Goal: Information Seeking & Learning: Learn about a topic

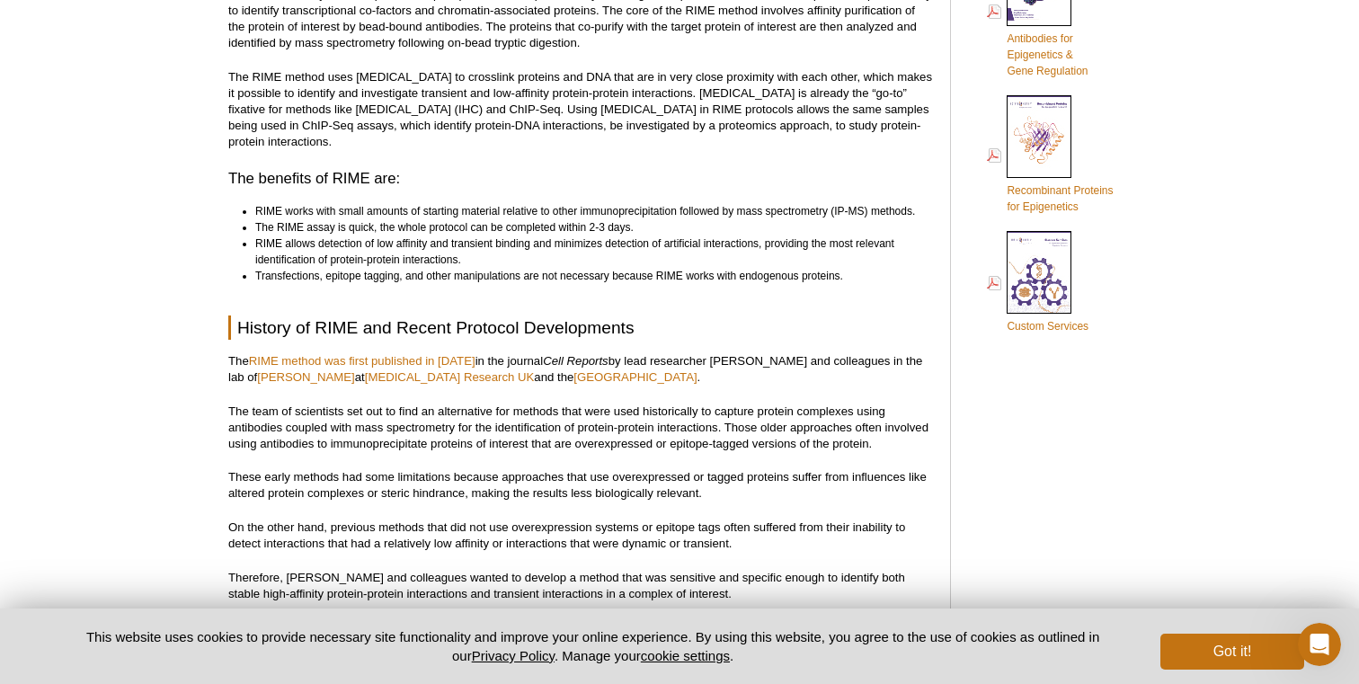
scroll to position [808, 0]
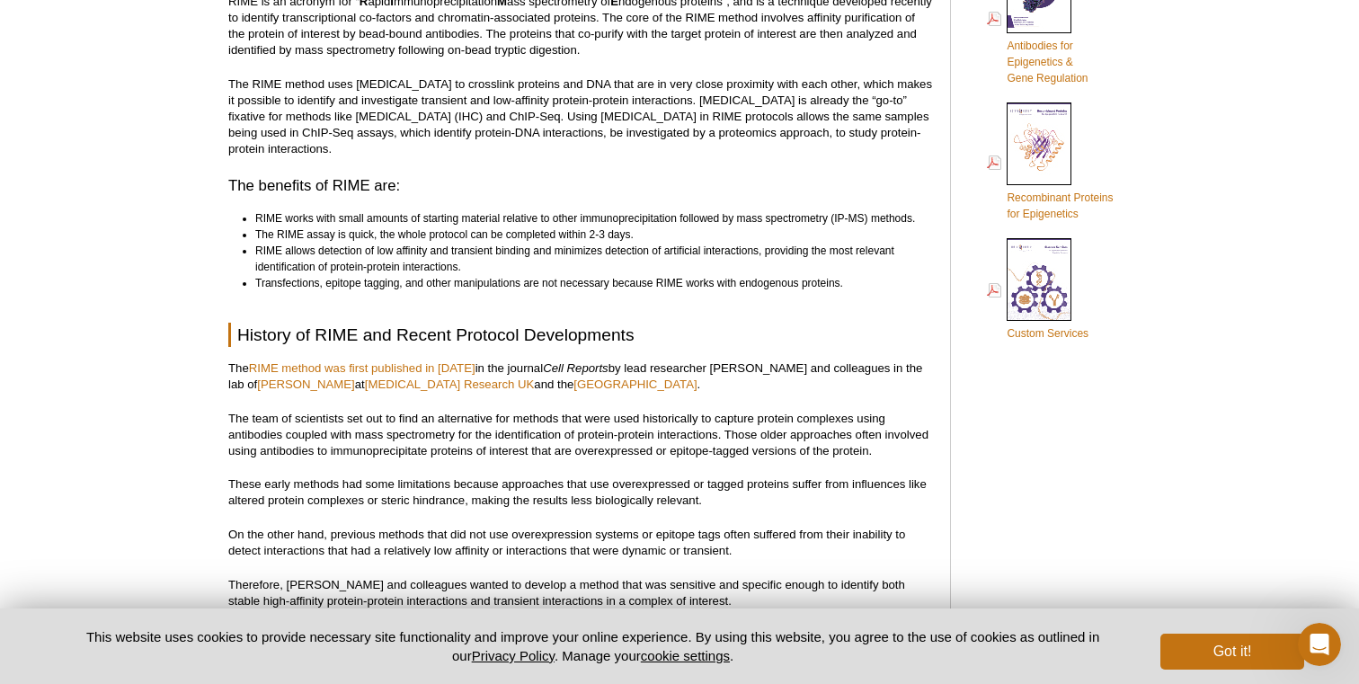
click at [705, 119] on p "The RIME method uses [MEDICAL_DATA] to crosslink proteins and DNA that are in v…" at bounding box center [580, 116] width 704 height 81
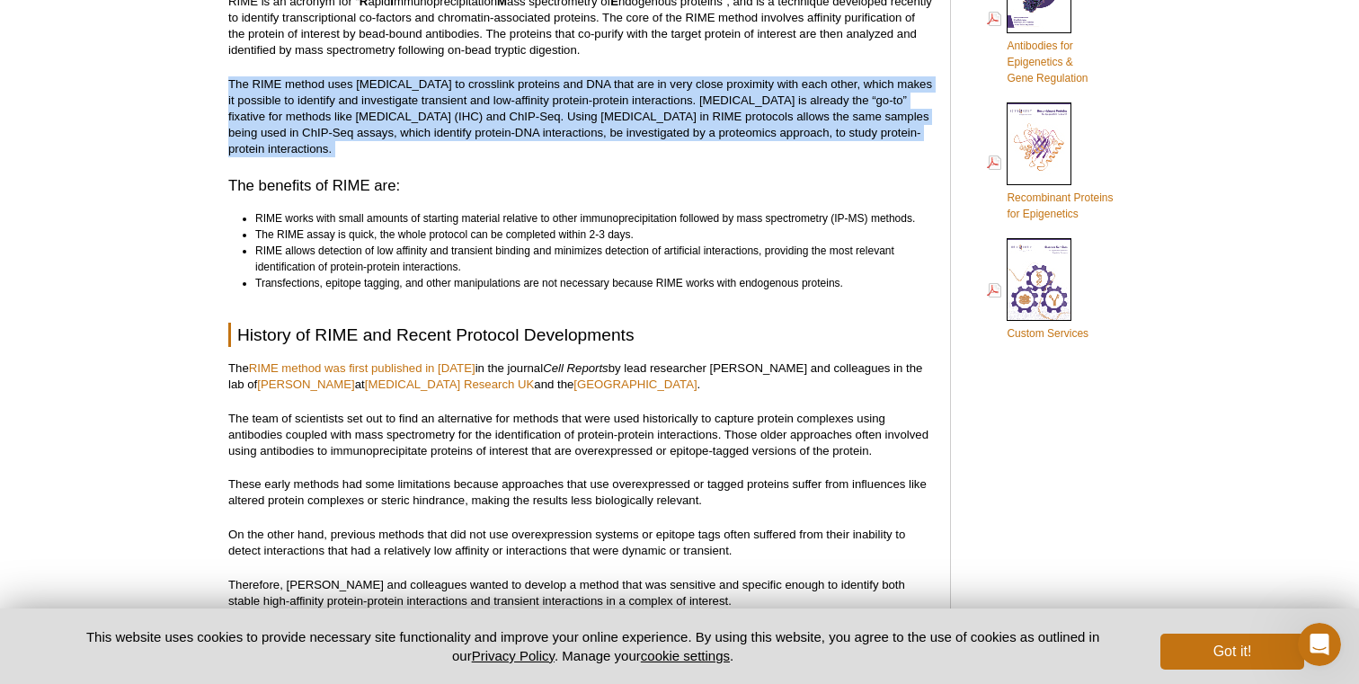
click at [705, 119] on p "The RIME method uses [MEDICAL_DATA] to crosslink proteins and DNA that are in v…" at bounding box center [580, 116] width 704 height 81
click at [697, 109] on p "The RIME method uses [MEDICAL_DATA] to crosslink proteins and DNA that are in v…" at bounding box center [580, 116] width 704 height 81
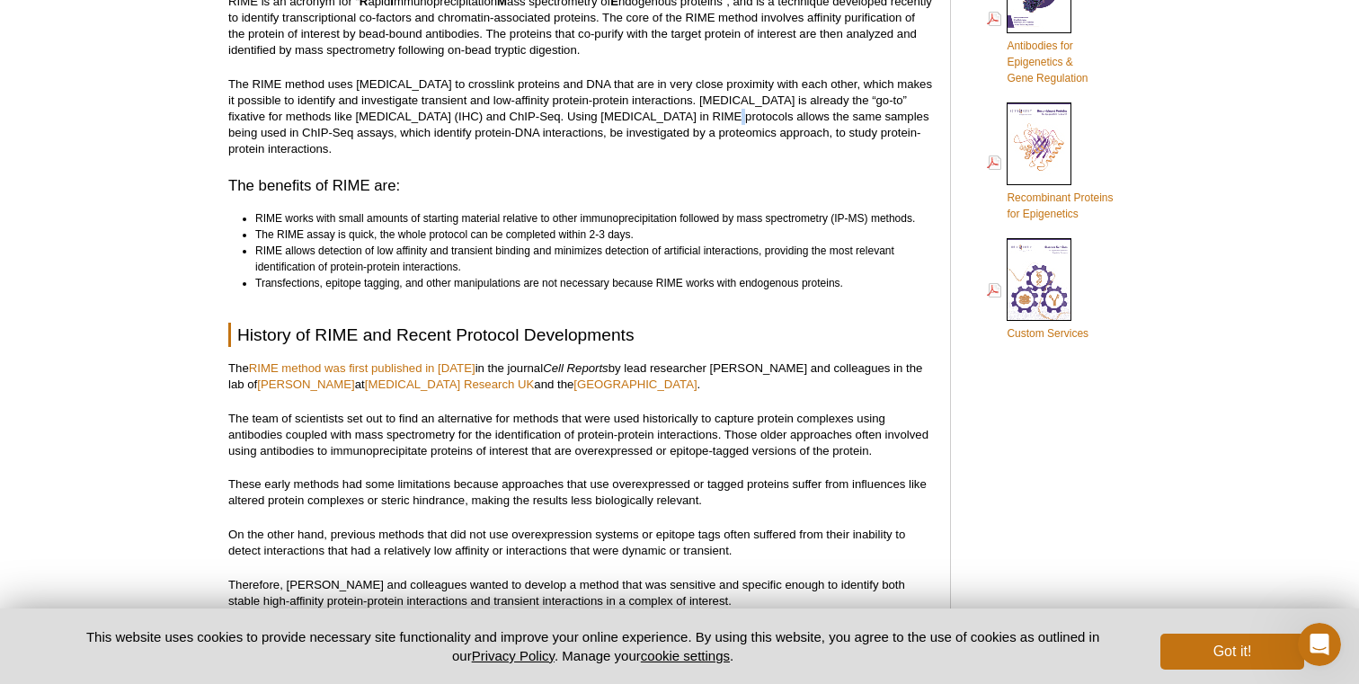
click at [697, 109] on p "The RIME method uses [MEDICAL_DATA] to crosslink proteins and DNA that are in v…" at bounding box center [580, 116] width 704 height 81
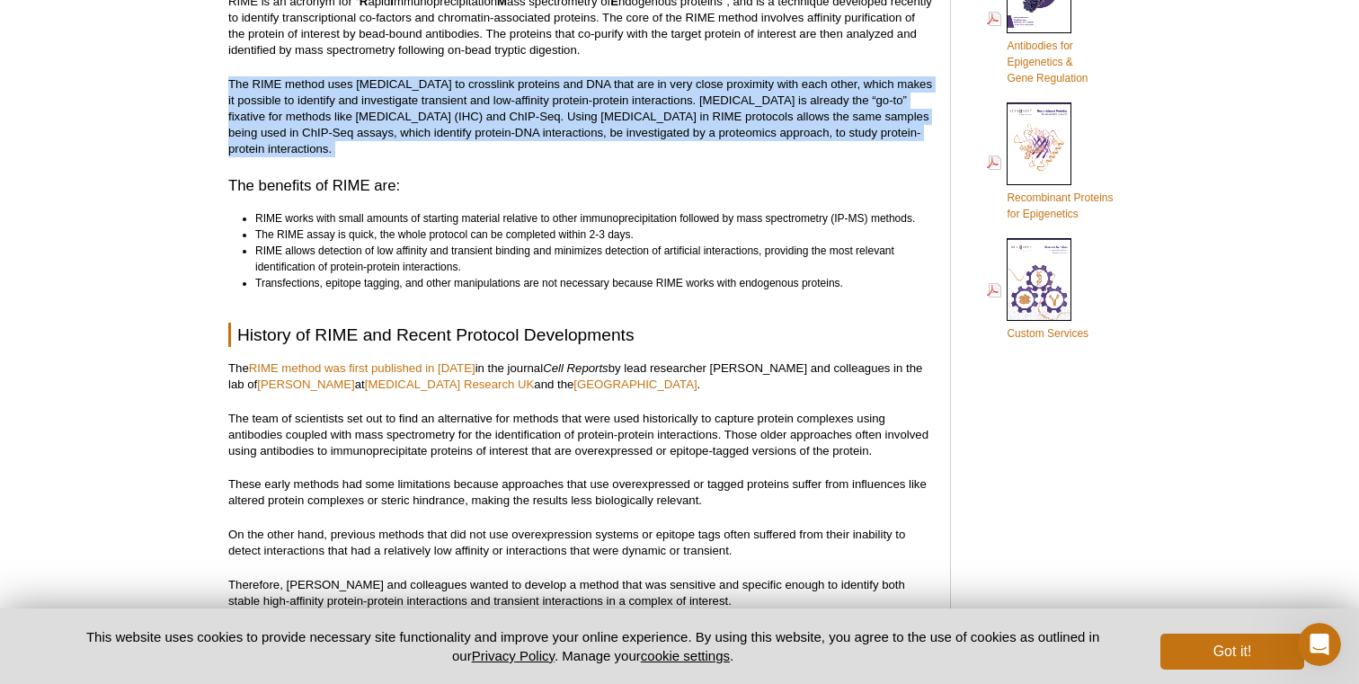
click at [697, 109] on p "The RIME method uses [MEDICAL_DATA] to crosslink proteins and DNA that are in v…" at bounding box center [580, 116] width 704 height 81
click at [697, 129] on p "The RIME method uses [MEDICAL_DATA] to crosslink proteins and DNA that are in v…" at bounding box center [580, 116] width 704 height 81
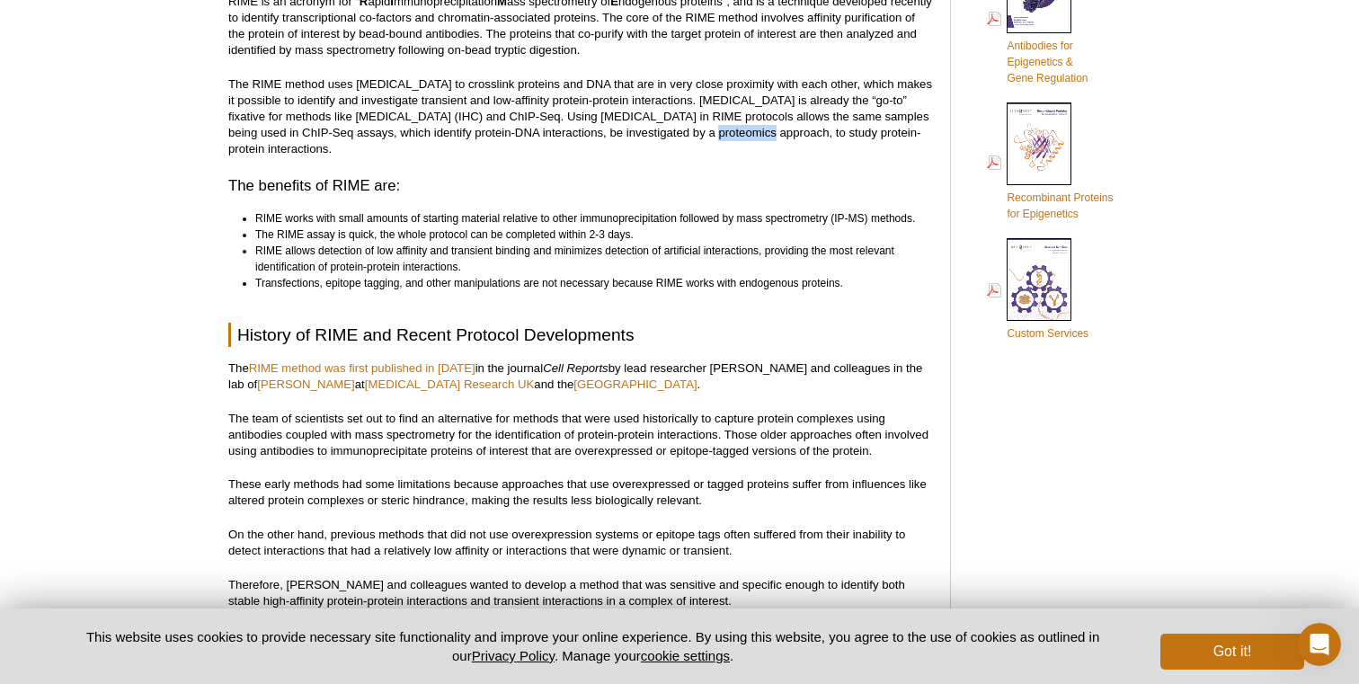
click at [697, 129] on p "The RIME method uses [MEDICAL_DATA] to crosslink proteins and DNA that are in v…" at bounding box center [580, 116] width 704 height 81
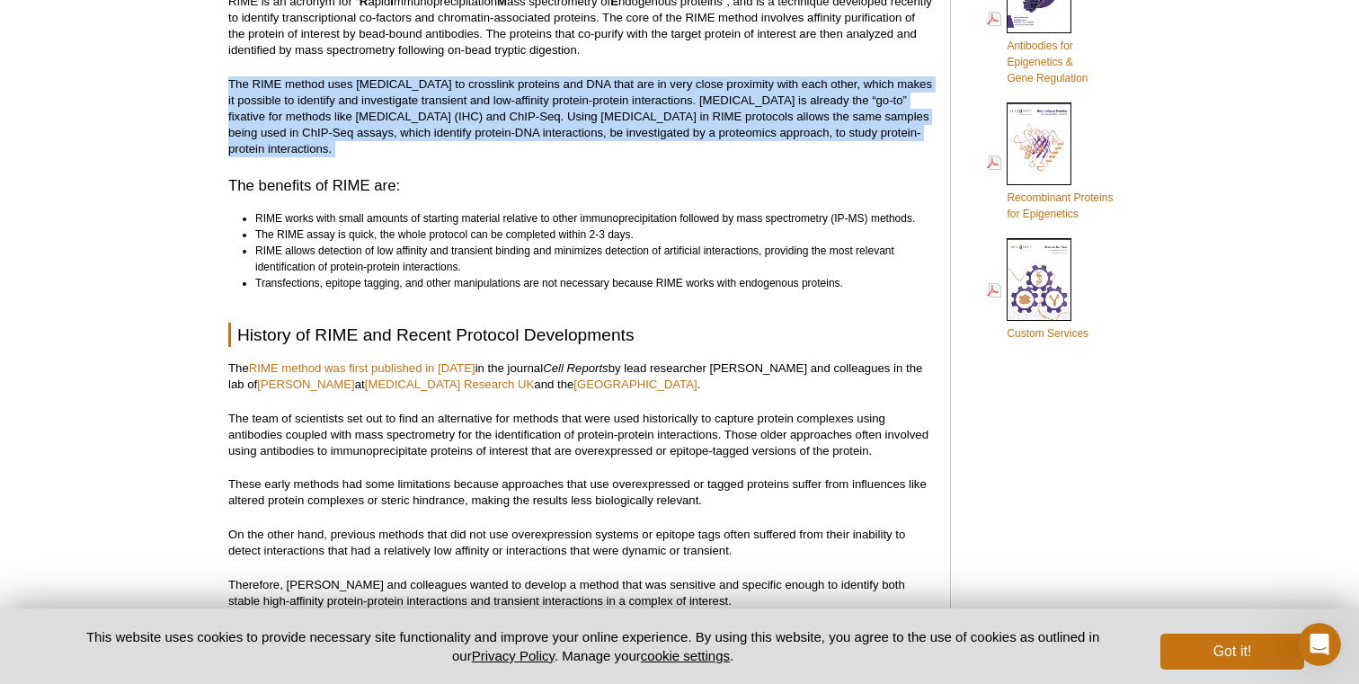
click at [697, 129] on p "The RIME method uses [MEDICAL_DATA] to crosslink proteins and DNA that are in v…" at bounding box center [580, 116] width 704 height 81
click at [698, 129] on p "The RIME method uses [MEDICAL_DATA] to crosslink proteins and DNA that are in v…" at bounding box center [580, 116] width 704 height 81
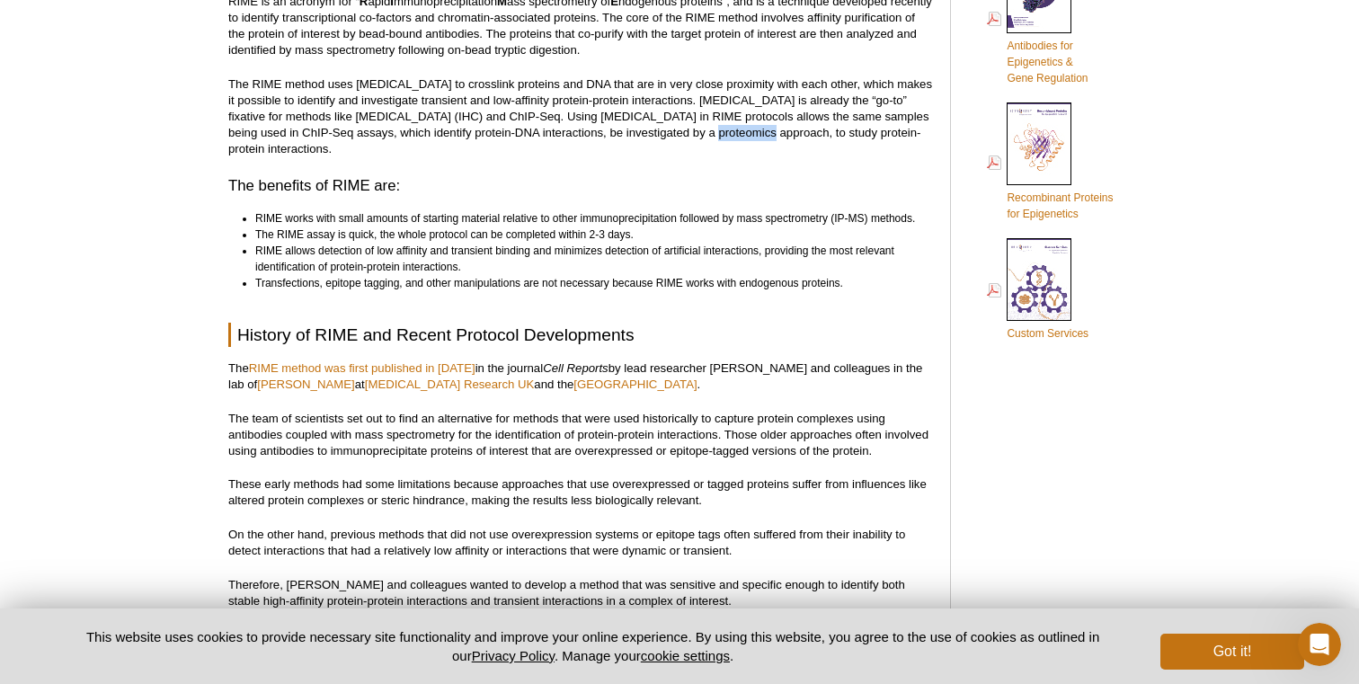
click at [698, 129] on p "The RIME method uses [MEDICAL_DATA] to crosslink proteins and DNA that are in v…" at bounding box center [580, 116] width 704 height 81
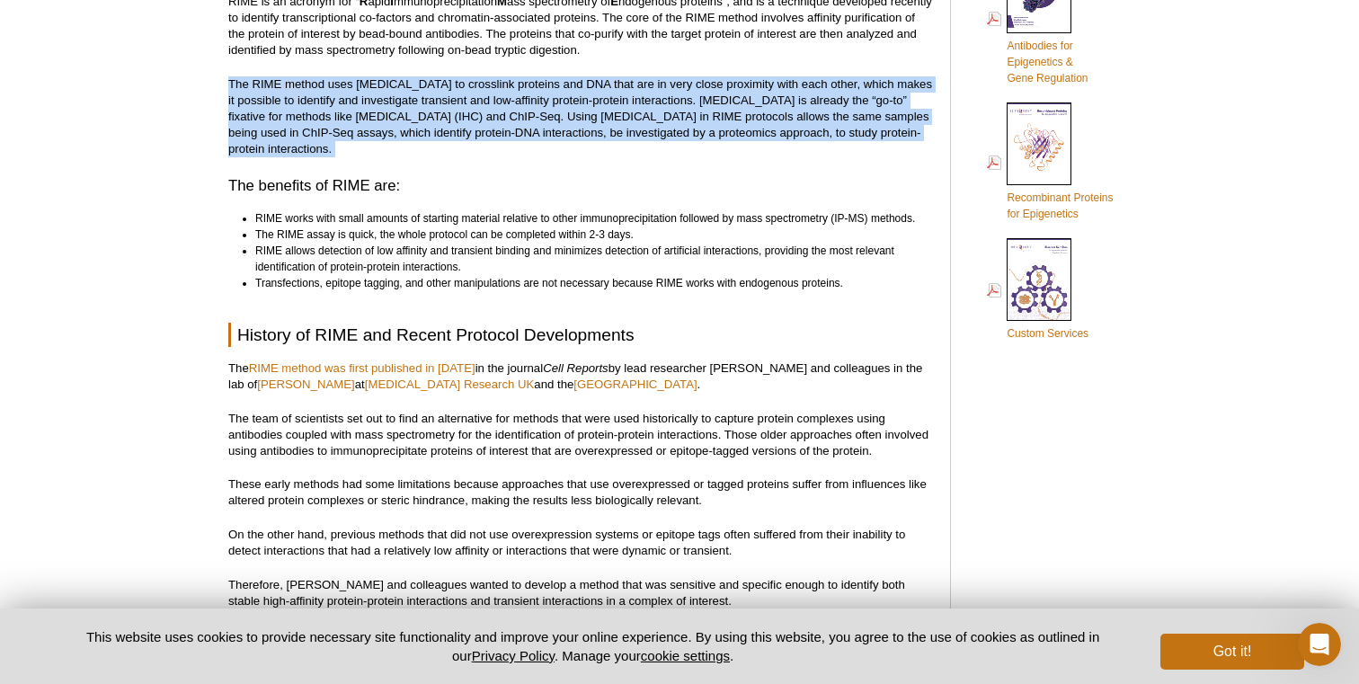
click at [698, 129] on p "The RIME method uses [MEDICAL_DATA] to crosslink proteins and DNA that are in v…" at bounding box center [580, 116] width 704 height 81
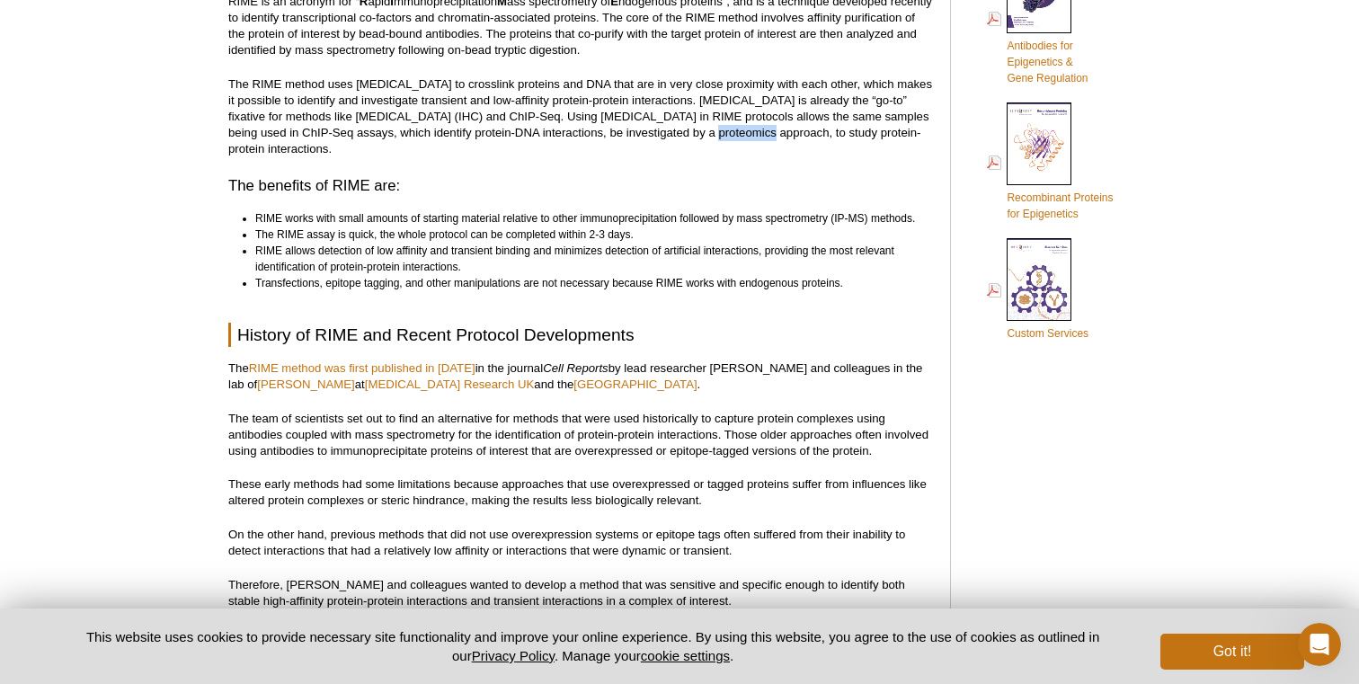
click at [698, 129] on p "The RIME method uses [MEDICAL_DATA] to crosslink proteins and DNA that are in v…" at bounding box center [580, 116] width 704 height 81
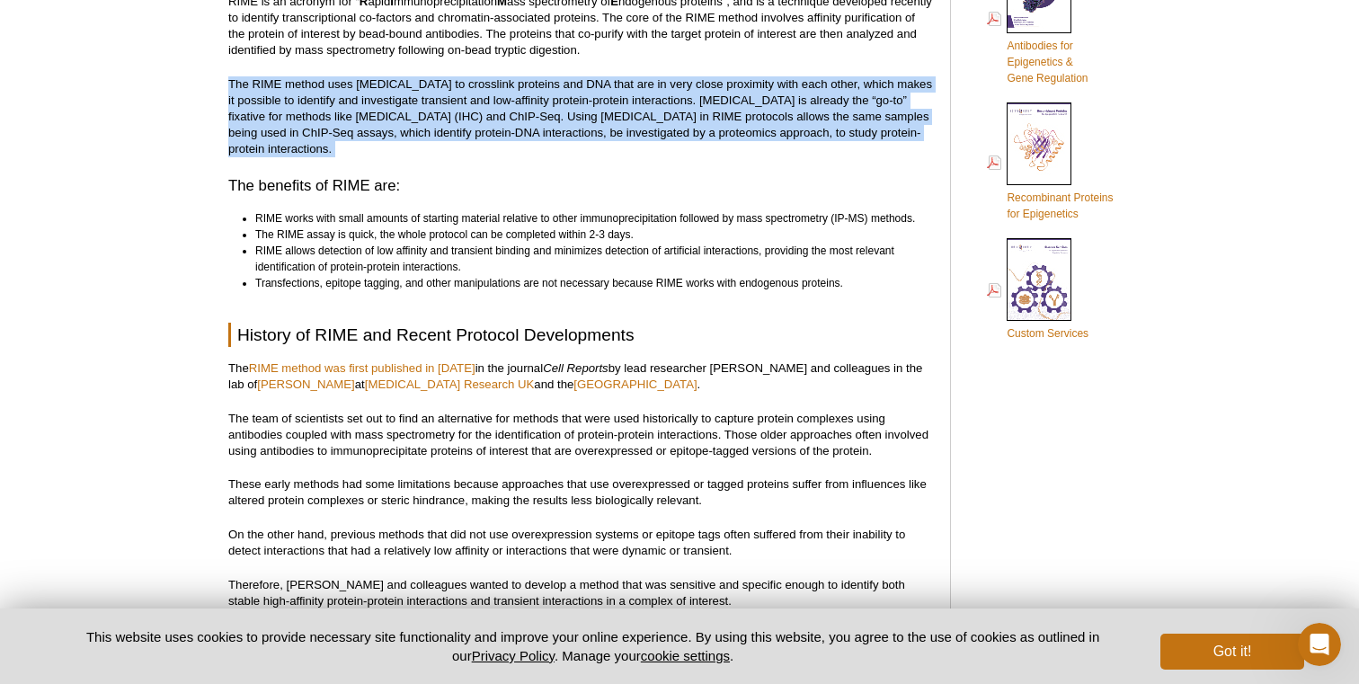
click at [698, 129] on p "The RIME method uses [MEDICAL_DATA] to crosslink proteins and DNA that are in v…" at bounding box center [580, 116] width 704 height 81
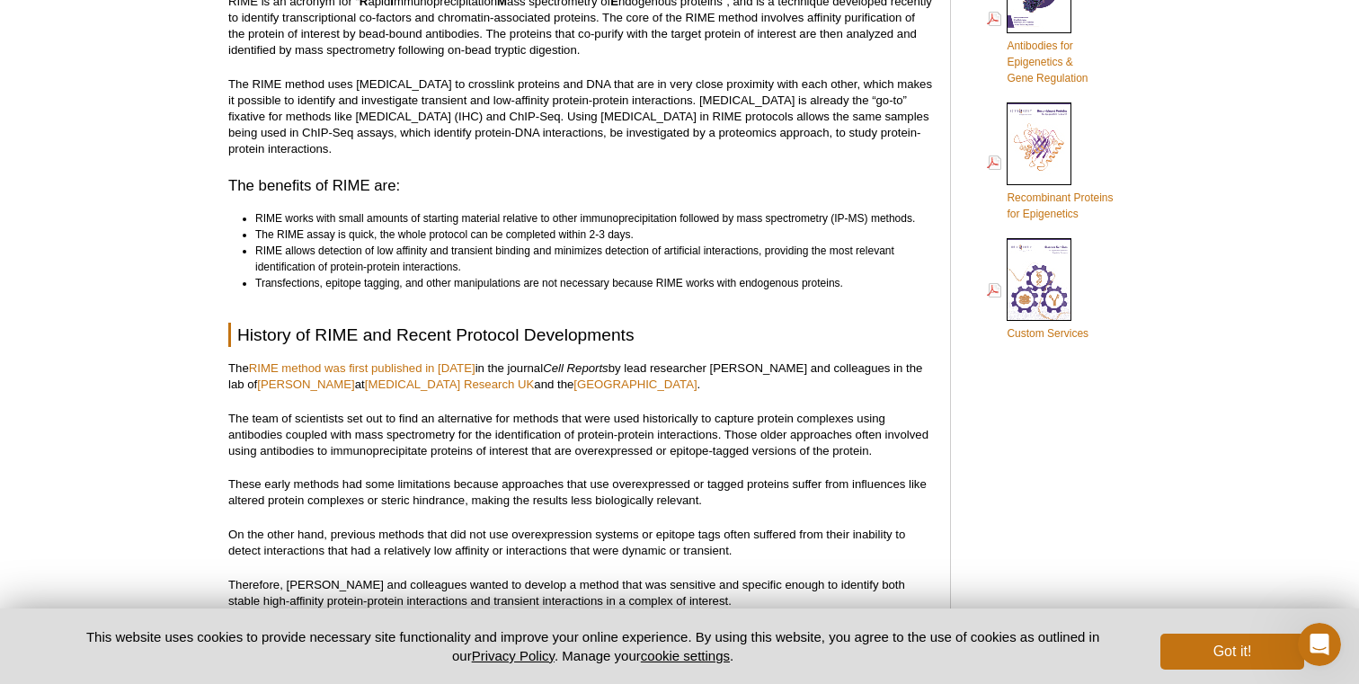
click at [698, 129] on p "The RIME method uses [MEDICAL_DATA] to crosslink proteins and DNA that are in v…" at bounding box center [580, 116] width 704 height 81
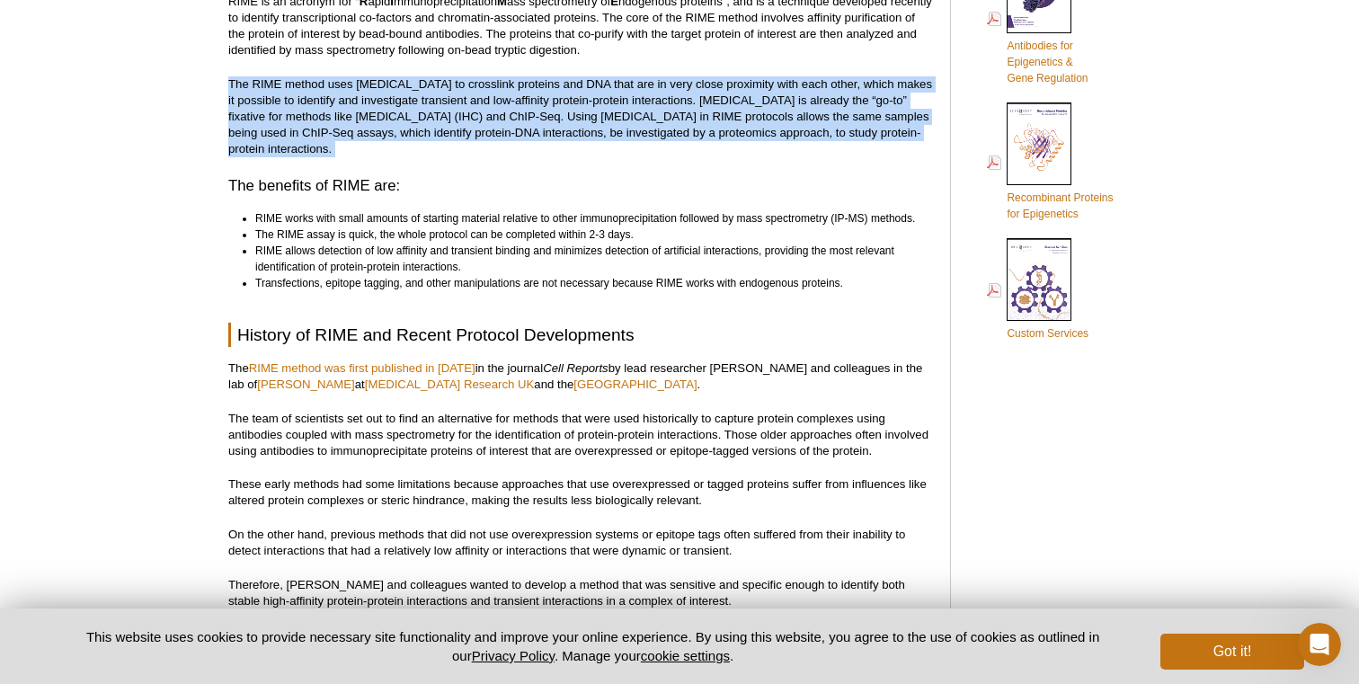
click at [698, 129] on p "The RIME method uses [MEDICAL_DATA] to crosslink proteins and DNA that are in v…" at bounding box center [580, 116] width 704 height 81
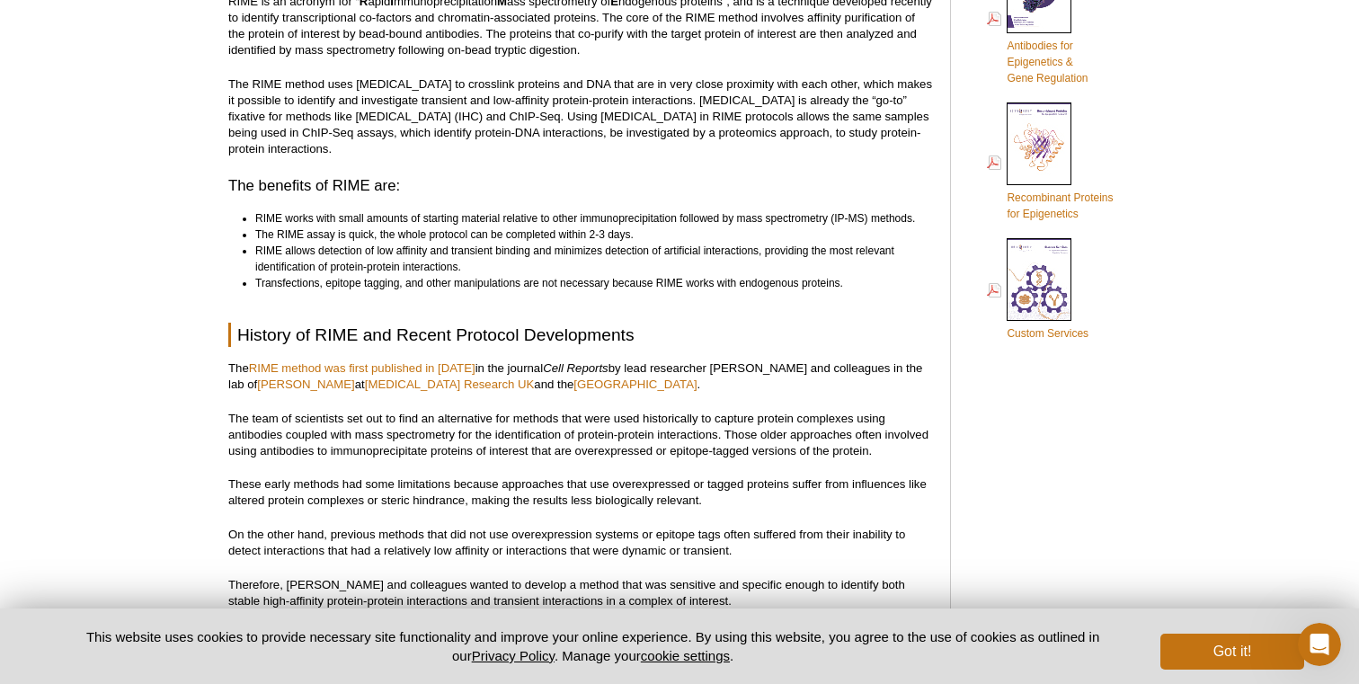
click at [698, 129] on p "The RIME method uses [MEDICAL_DATA] to crosslink proteins and DNA that are in v…" at bounding box center [580, 116] width 704 height 81
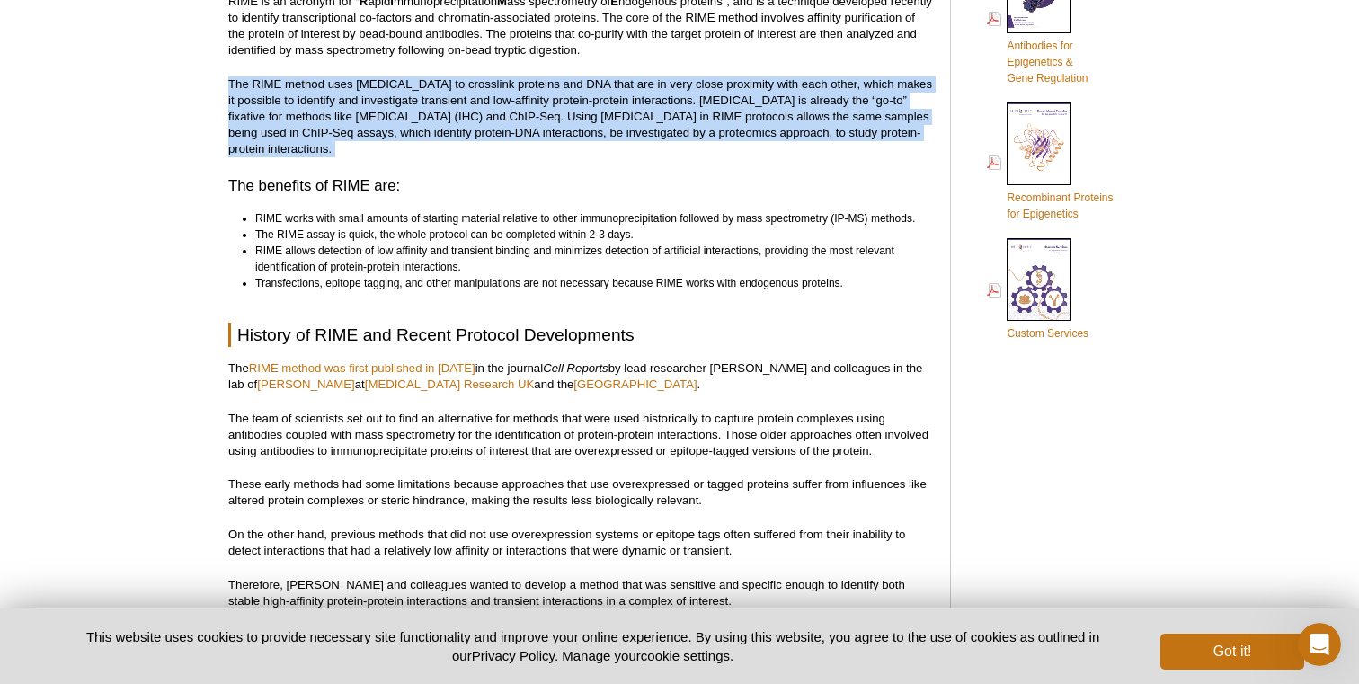
click at [706, 131] on p "The RIME method uses [MEDICAL_DATA] to crosslink proteins and DNA that are in v…" at bounding box center [580, 116] width 704 height 81
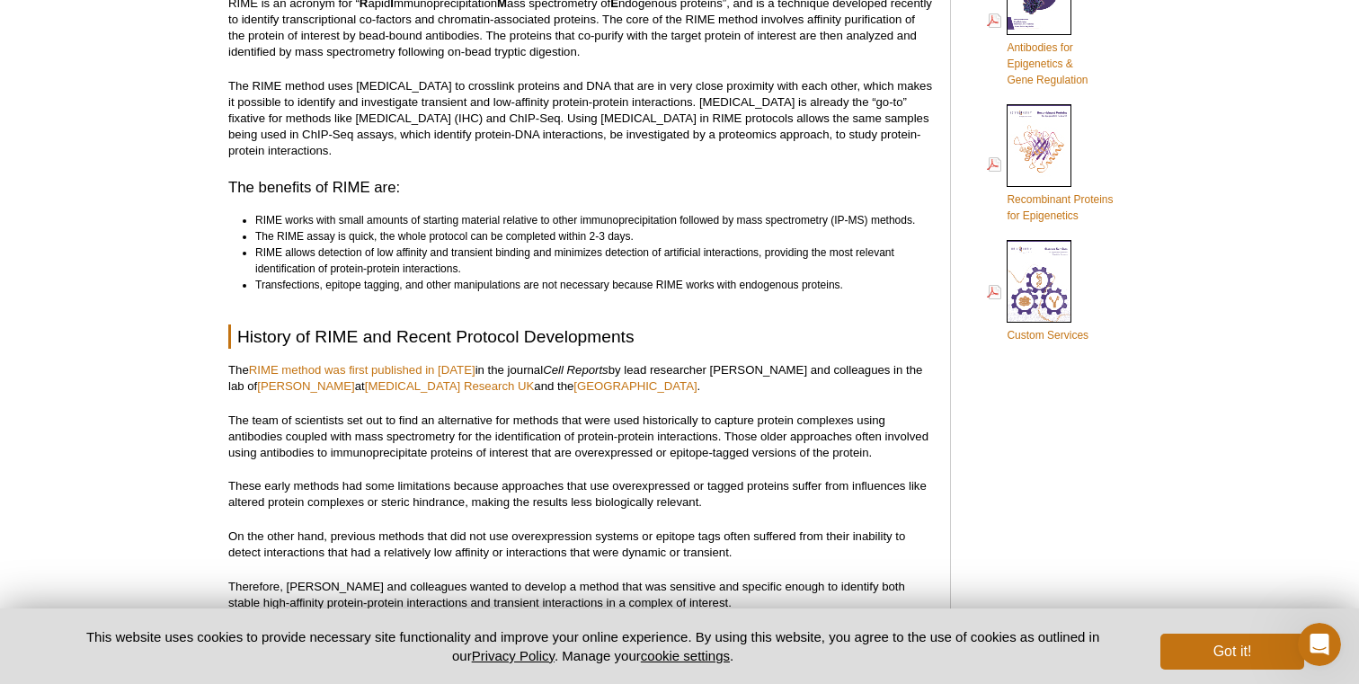
scroll to position [302, 0]
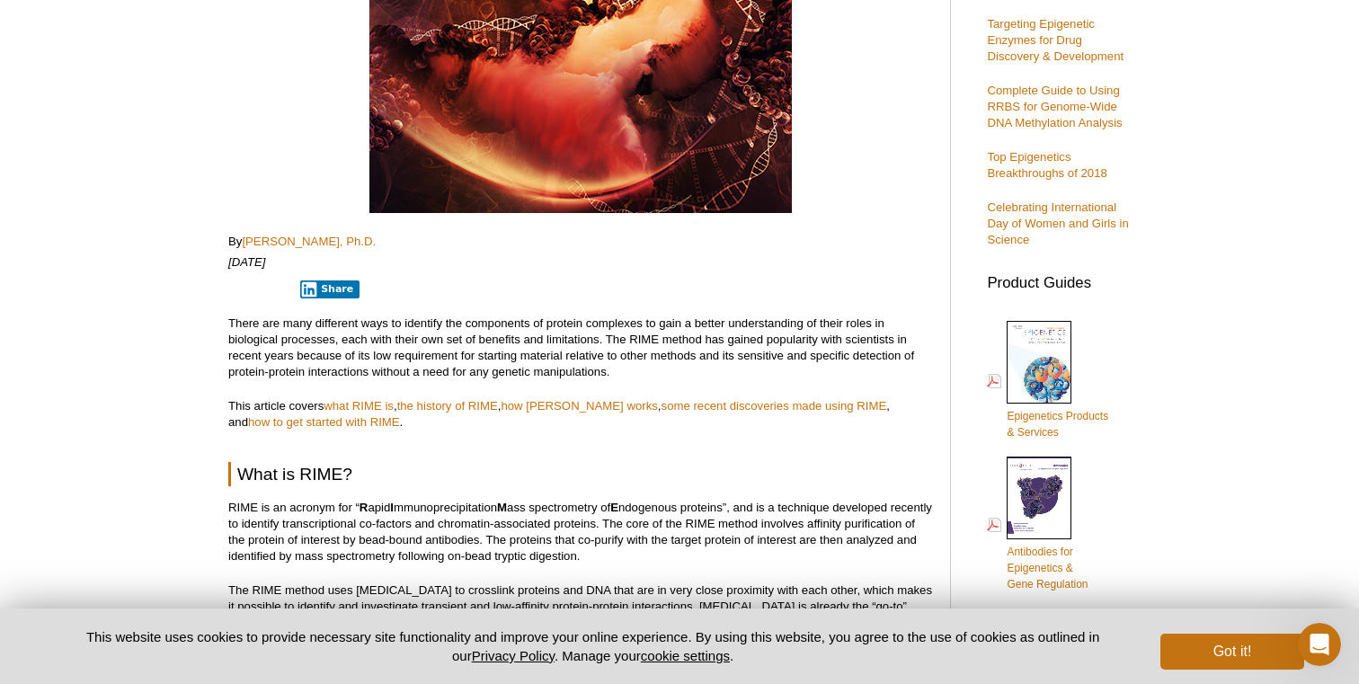
click at [374, 354] on p "There are many different ways to identify the components of protein complexes t…" at bounding box center [580, 347] width 704 height 65
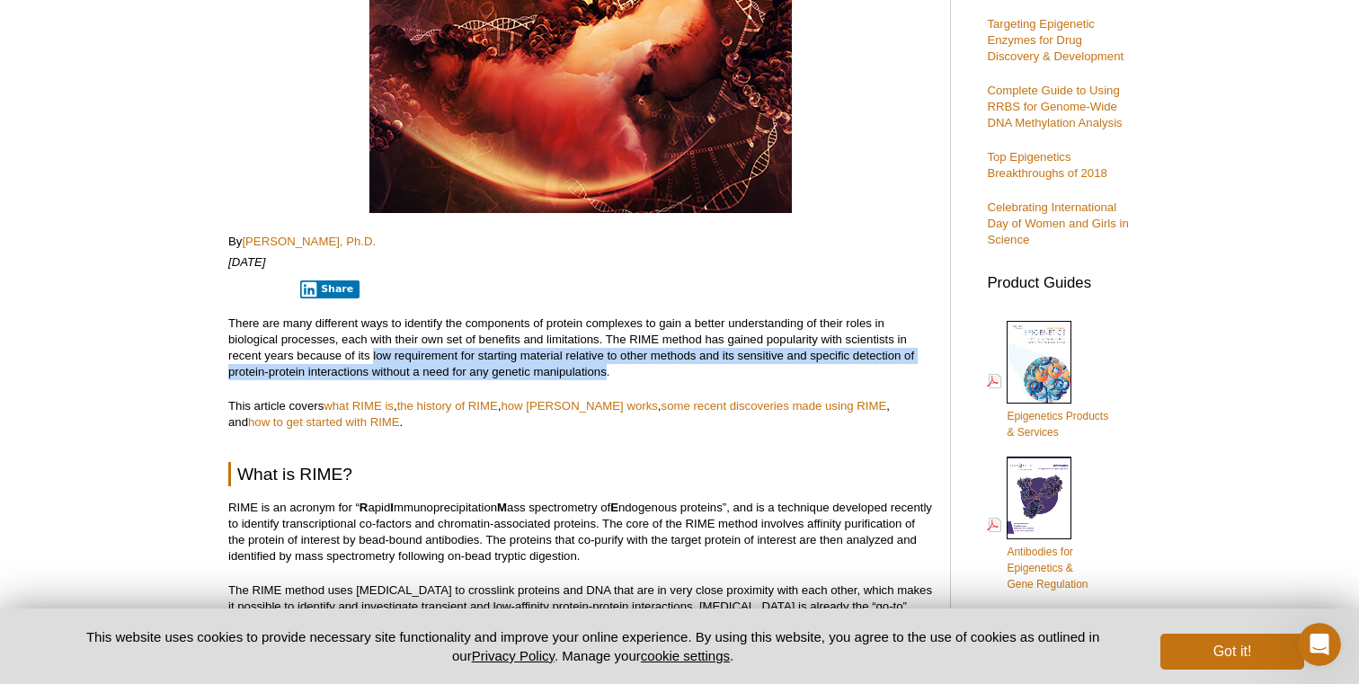
drag, startPoint x: 374, startPoint y: 354, endPoint x: 581, endPoint y: 367, distance: 207.1
click at [581, 367] on p "There are many different ways to identify the components of protein complexes t…" at bounding box center [580, 347] width 704 height 65
